Goal: Task Accomplishment & Management: Use online tool/utility

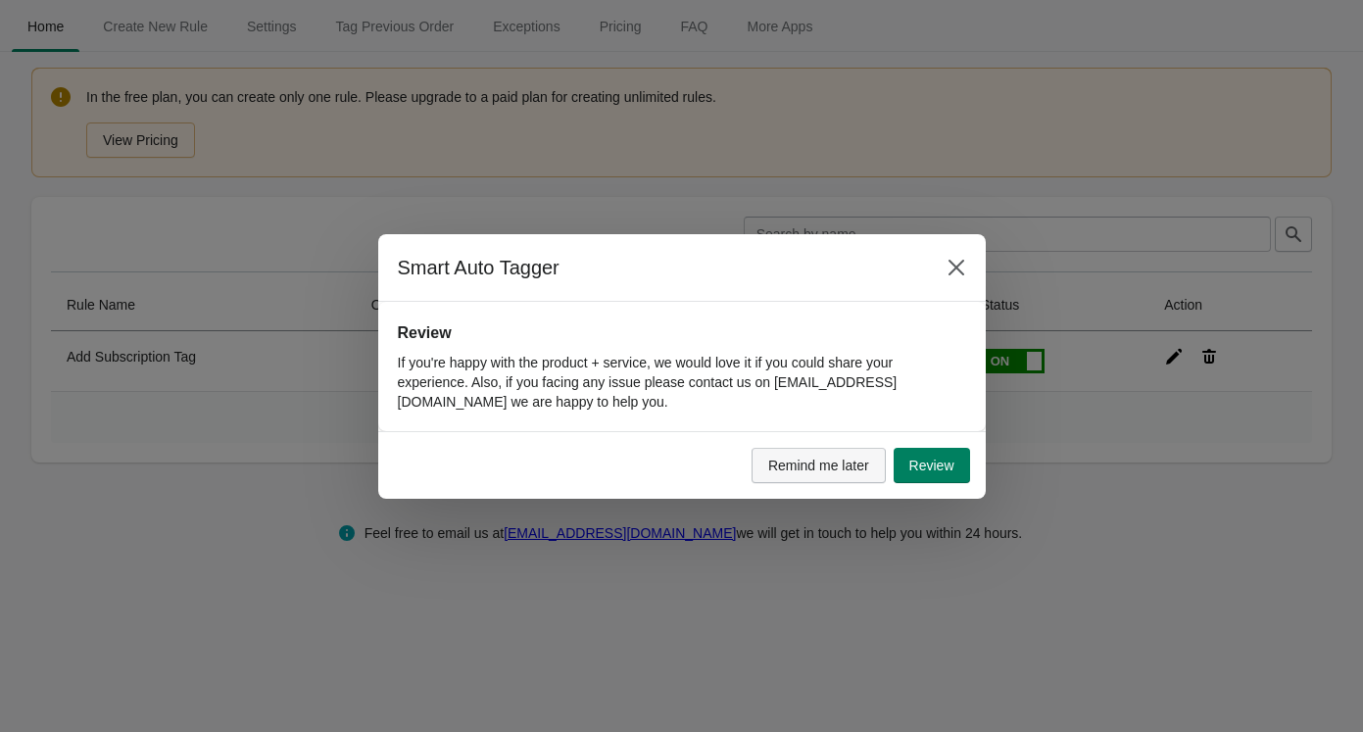
click at [825, 475] on button "Remind me later" at bounding box center [819, 465] width 134 height 35
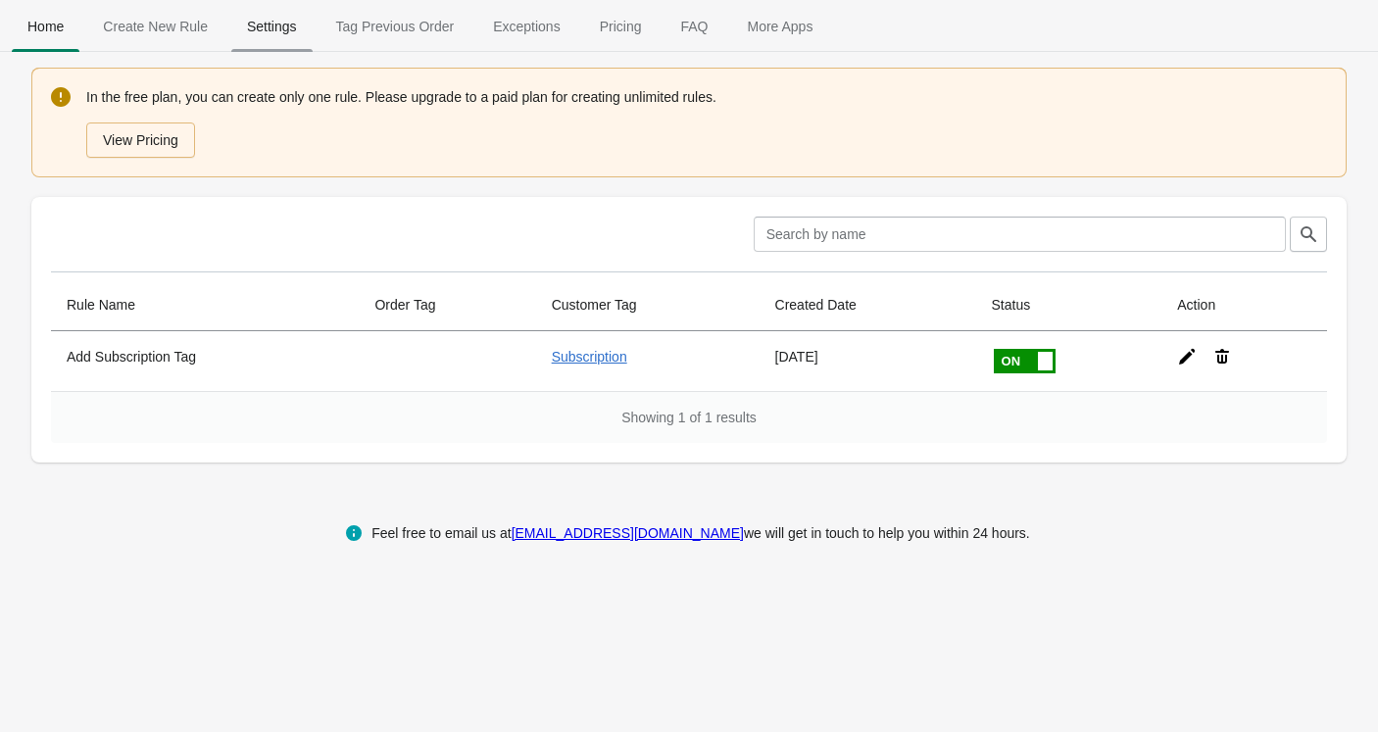
click at [251, 26] on span "Settings" at bounding box center [271, 26] width 81 height 35
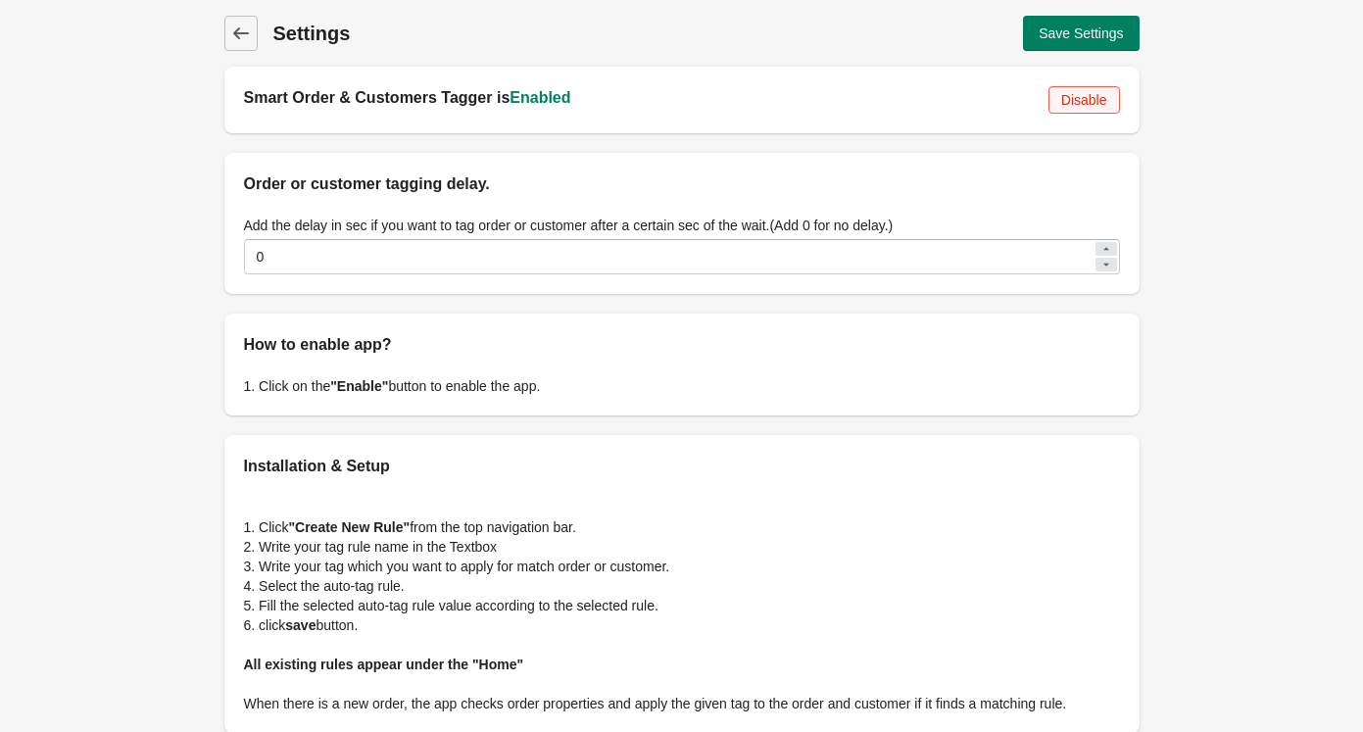
click at [1059, 111] on button "Disable" at bounding box center [1085, 99] width 72 height 27
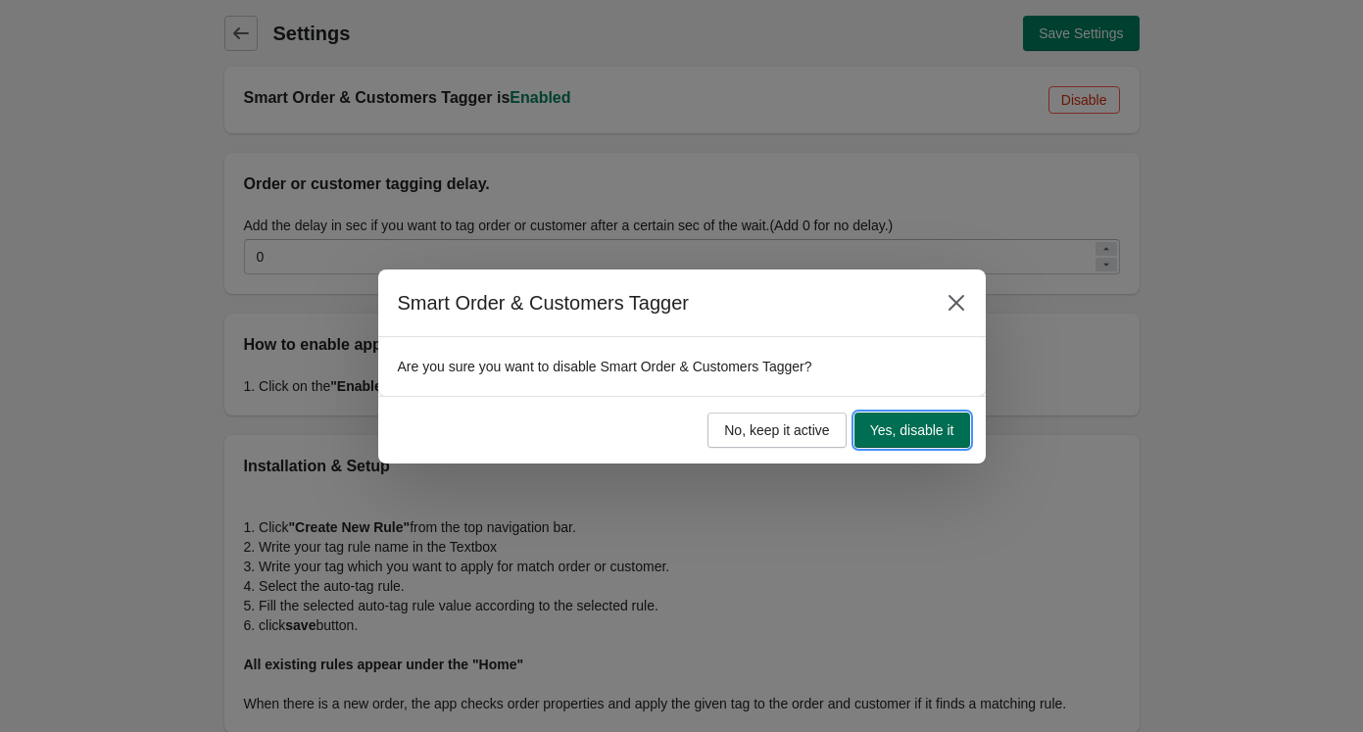
click at [936, 422] on span "Yes, disable it" at bounding box center [912, 430] width 84 height 16
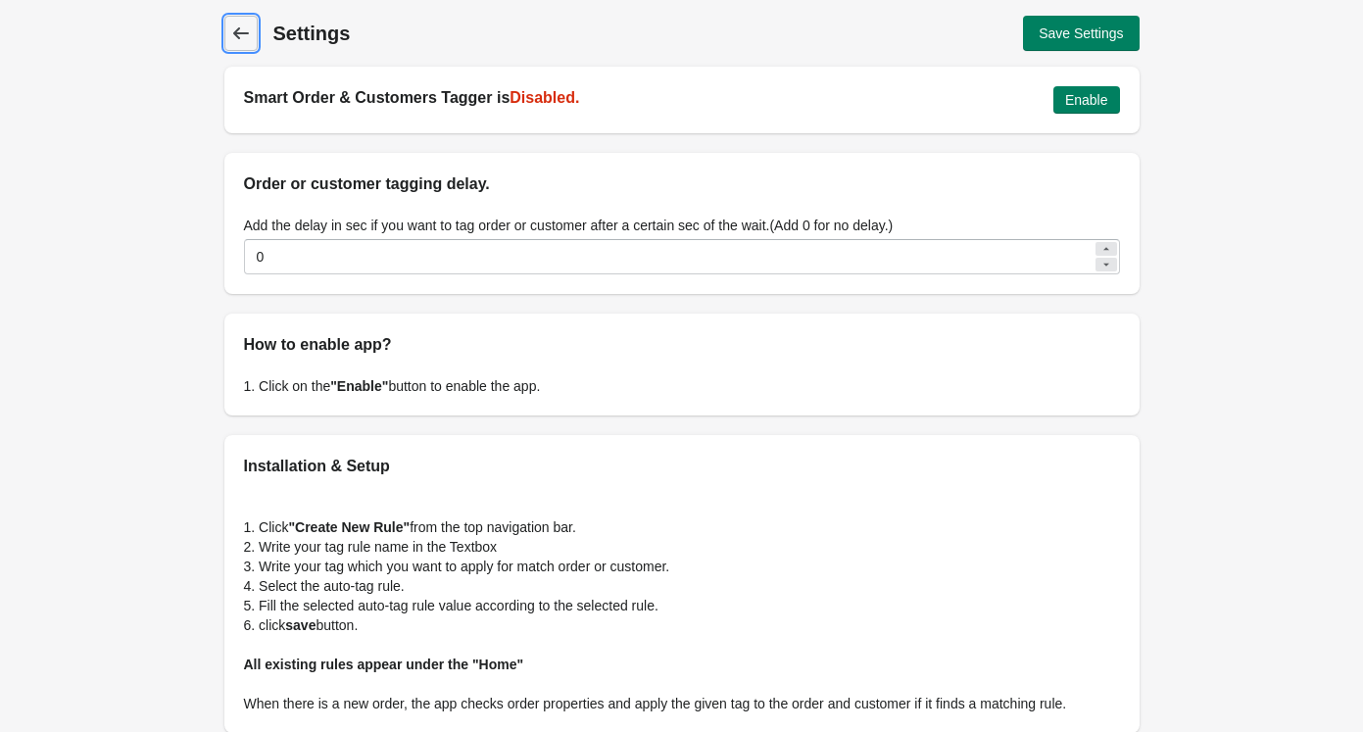
click at [236, 34] on icon at bounding box center [240, 33] width 16 height 12
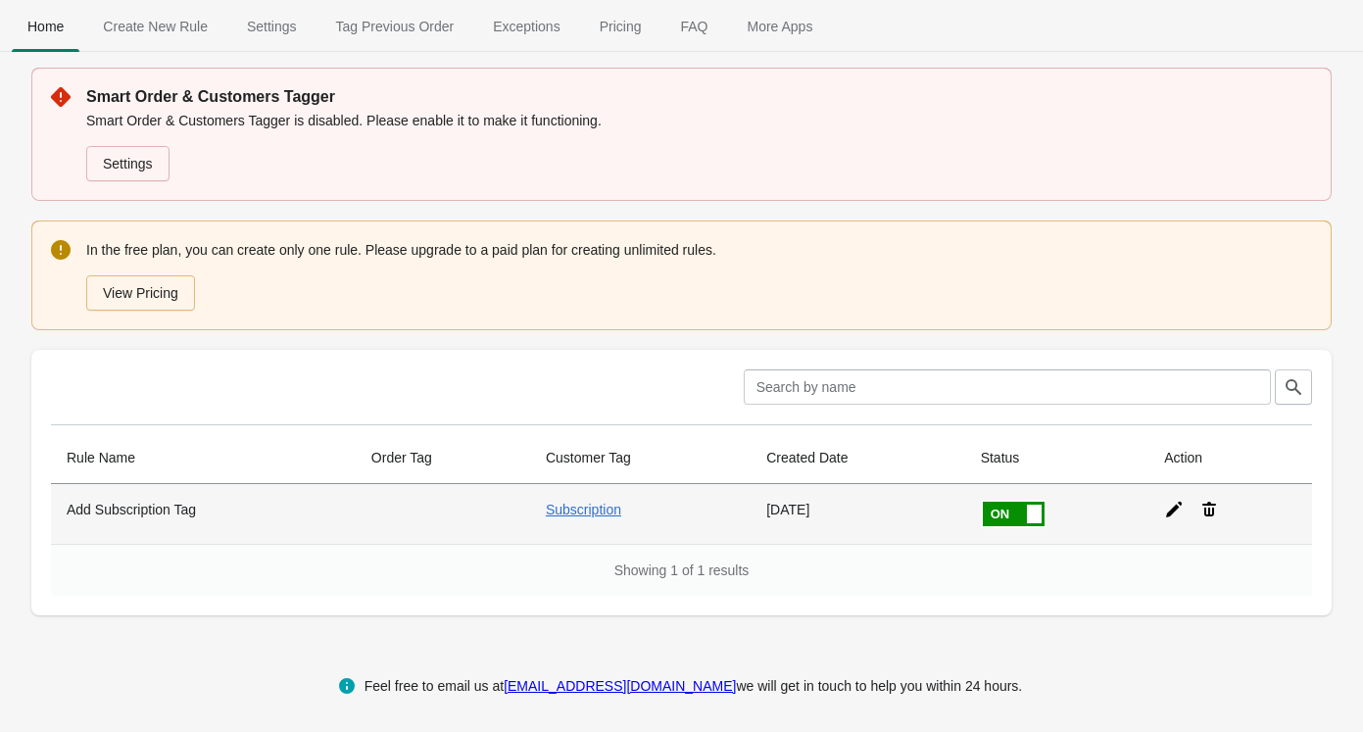
click at [1172, 508] on icon at bounding box center [1174, 510] width 16 height 16
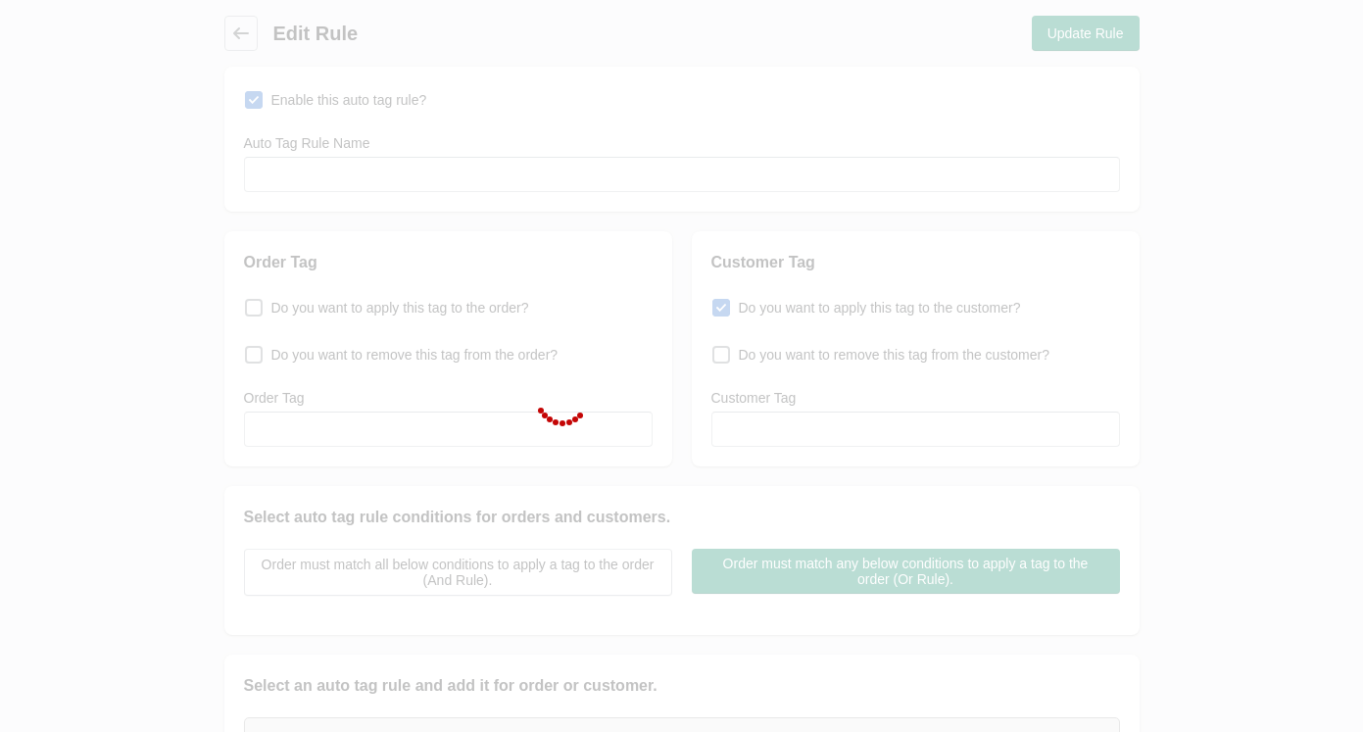
type input "Add Subscription Tag"
checkbox input "true"
type input "Subscription"
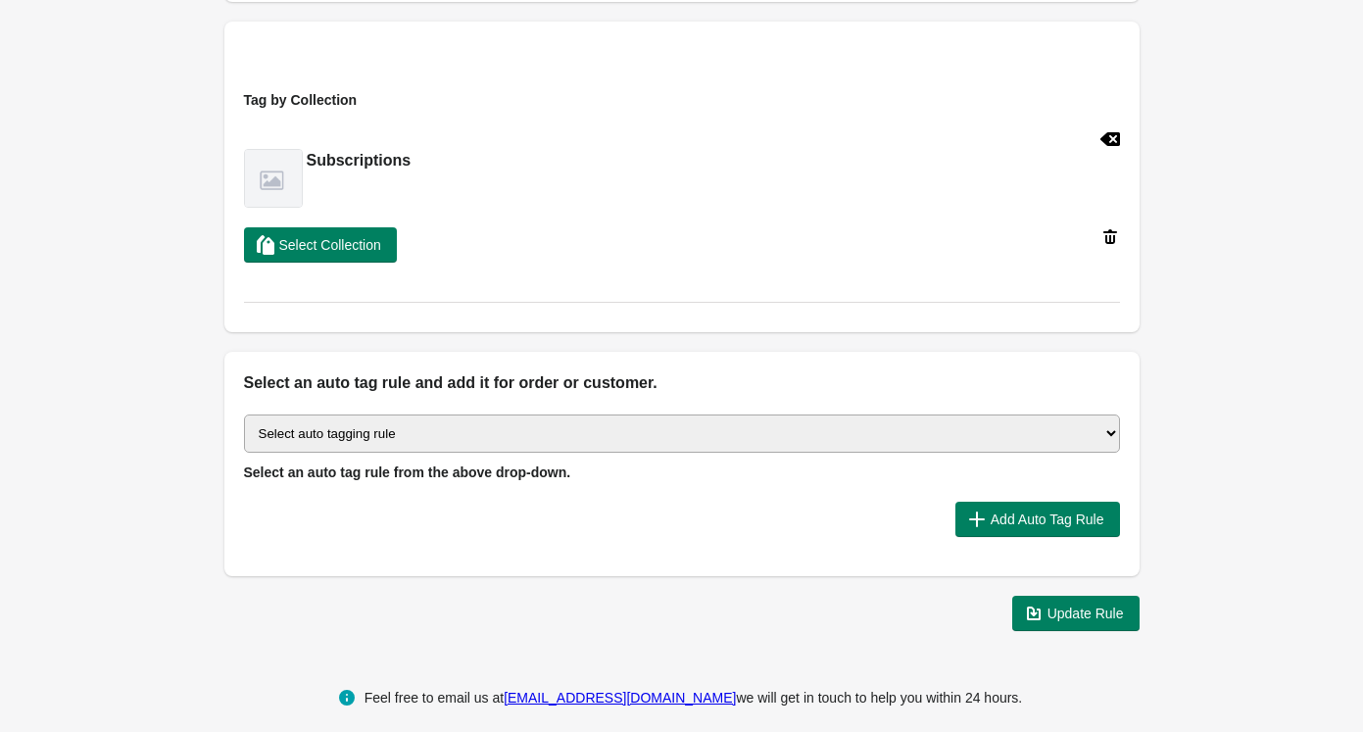
scroll to position [646, 0]
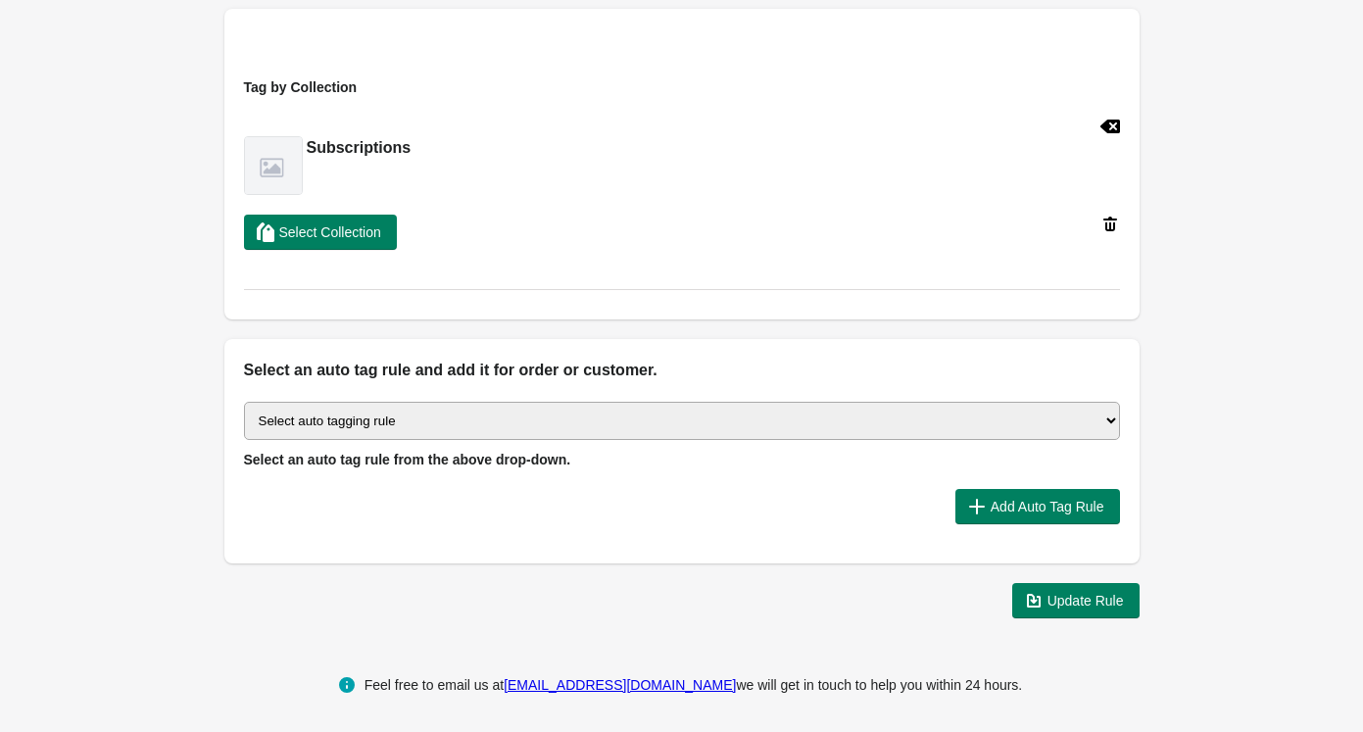
click at [511, 423] on select "Select auto tagging rule Tag by order amount Tag based on the order count (Volu…" at bounding box center [682, 421] width 876 height 38
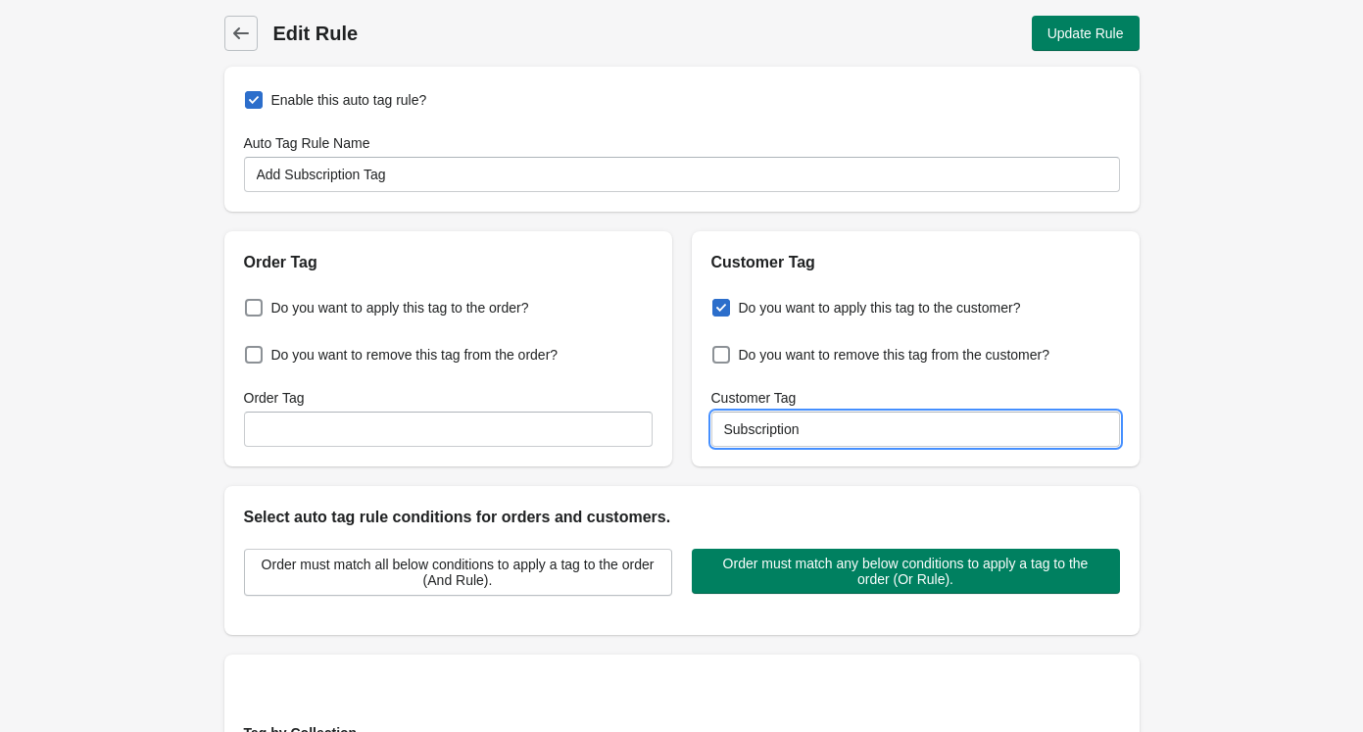
click at [776, 416] on input "Subscription" at bounding box center [916, 429] width 409 height 35
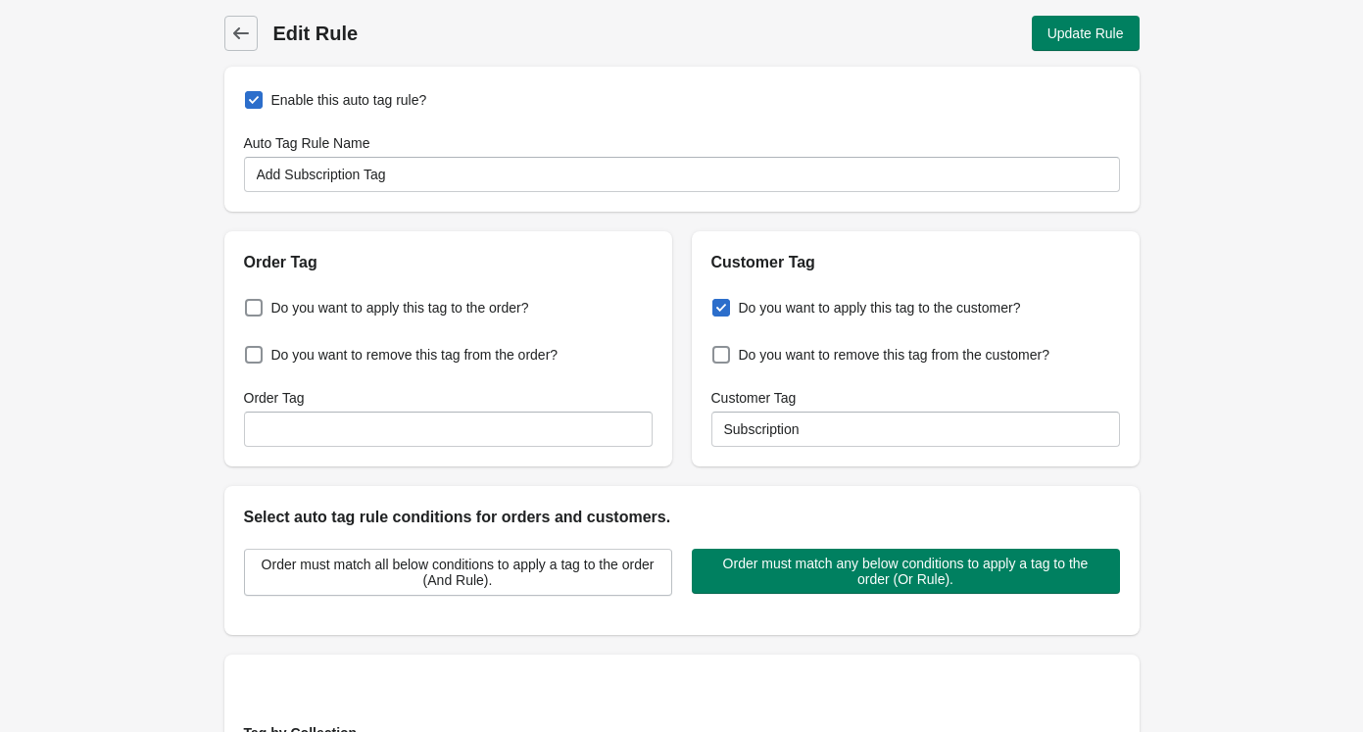
click at [106, 176] on div "Back Edit Rule Update Rule Enable this auto tag rule? Auto Tag Rule Name Add Su…" at bounding box center [681, 640] width 1363 height 1280
